Goal: Task Accomplishment & Management: Complete application form

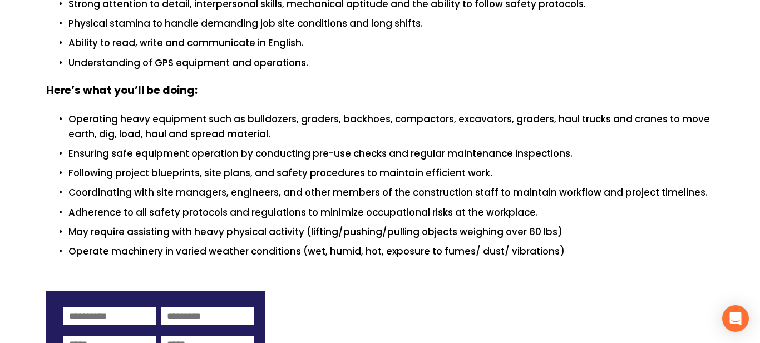
scroll to position [507, 0]
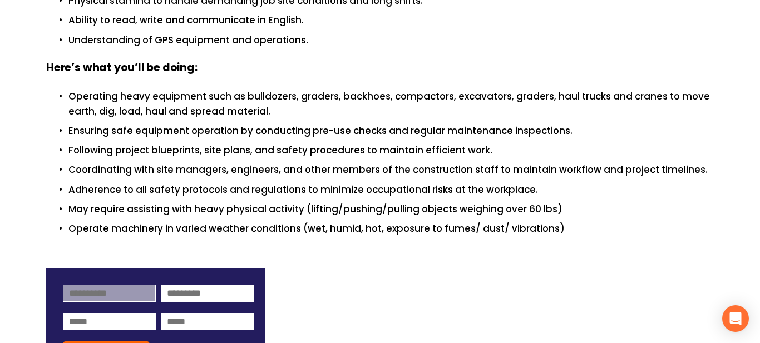
click at [107, 289] on input at bounding box center [109, 293] width 93 height 17
